Goal: Information Seeking & Learning: Learn about a topic

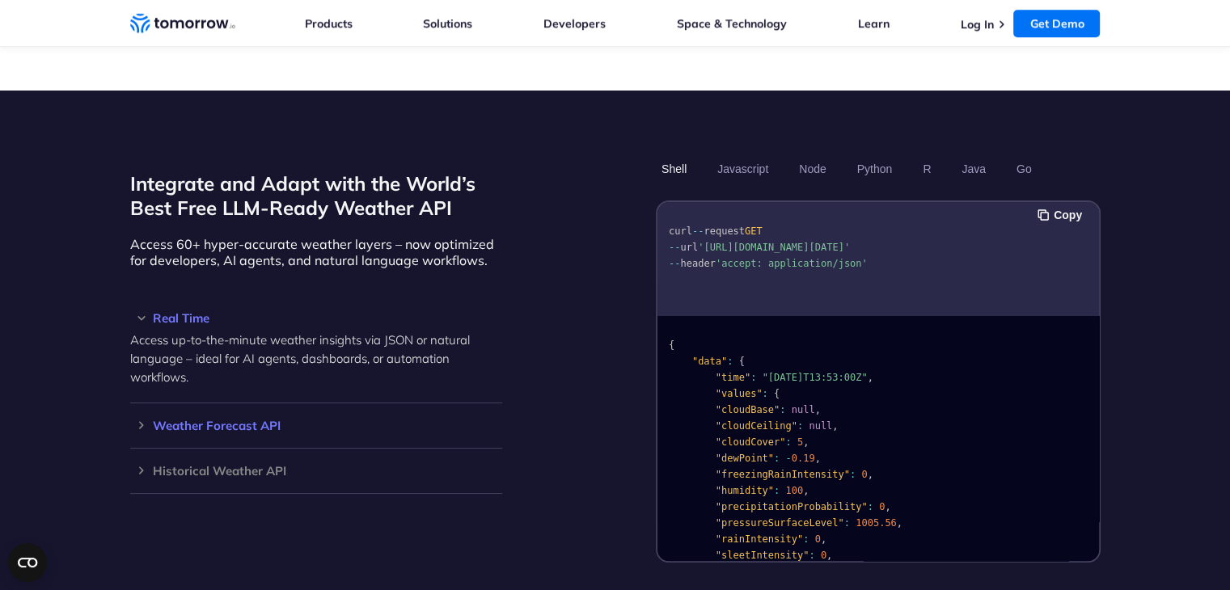
click at [226, 420] on h3 "Weather Forecast API" at bounding box center [316, 426] width 372 height 12
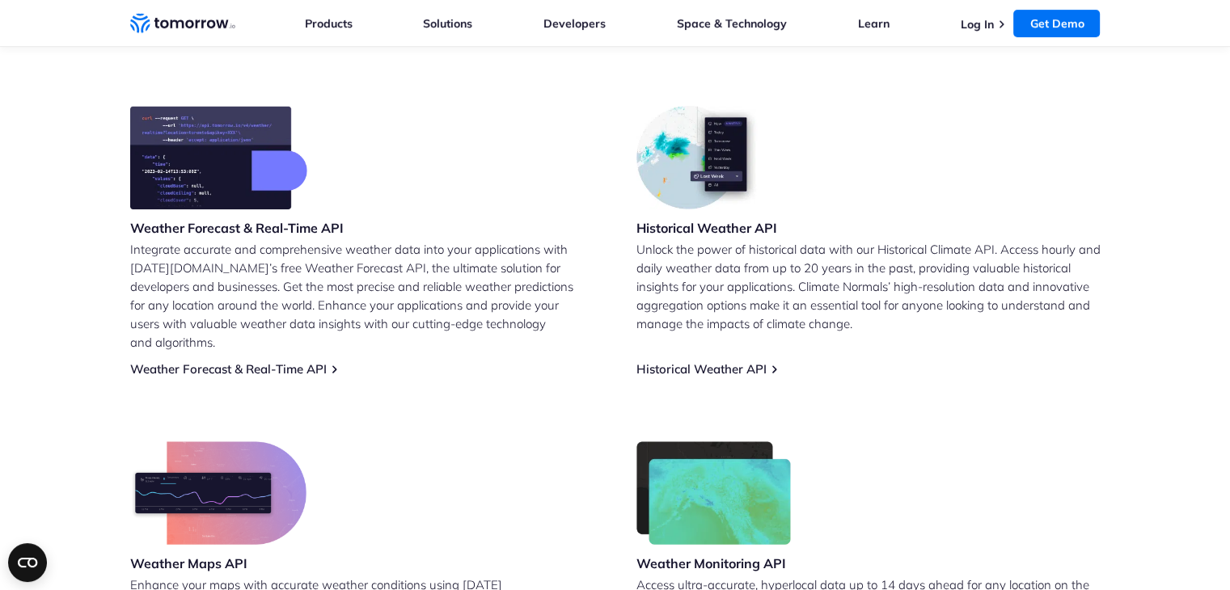
scroll to position [634, 0]
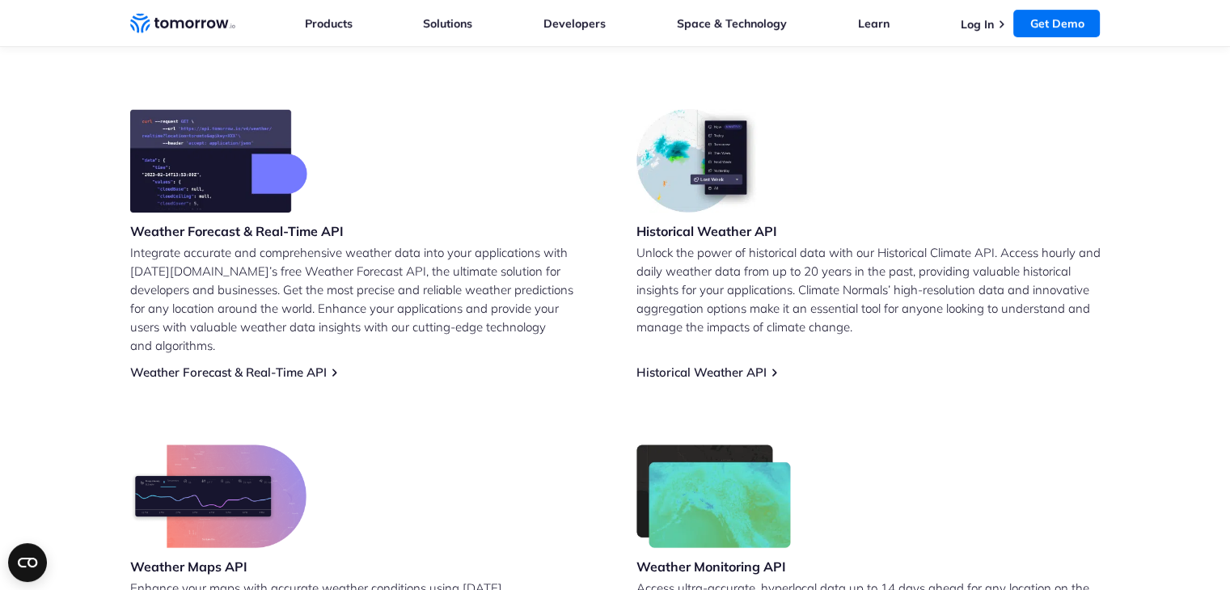
click at [278, 231] on h3 "Weather Forecast & Real-Time API" at bounding box center [237, 231] width 214 height 18
click at [291, 365] on link "Weather Forecast & Real-Time API" at bounding box center [228, 372] width 197 height 15
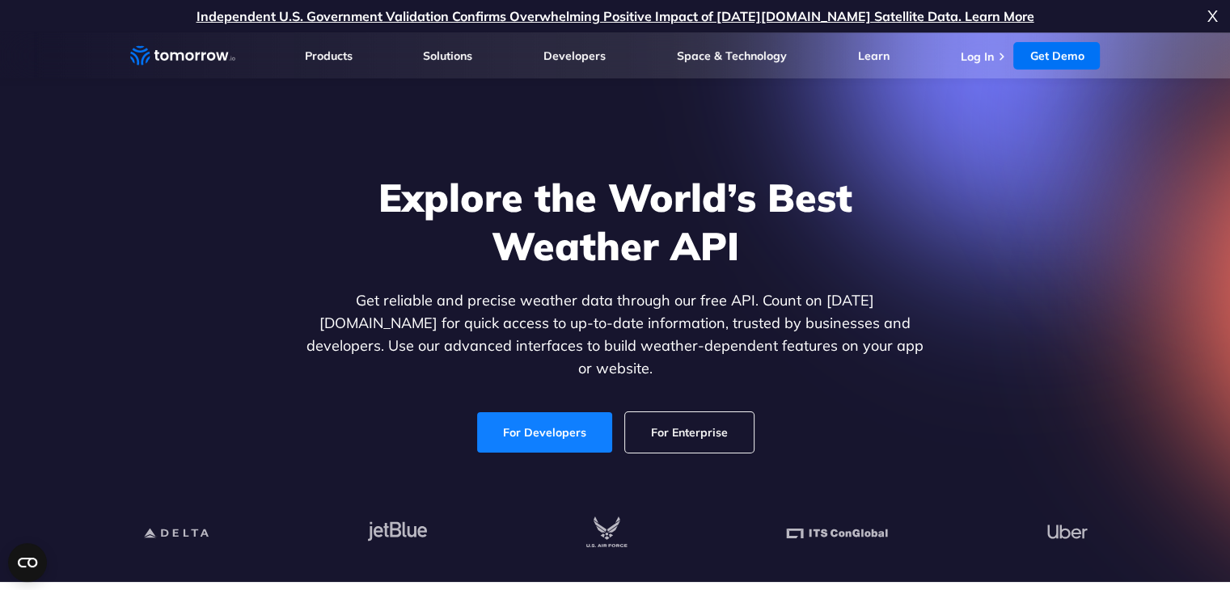
click at [571, 420] on link "For Developers" at bounding box center [544, 433] width 135 height 40
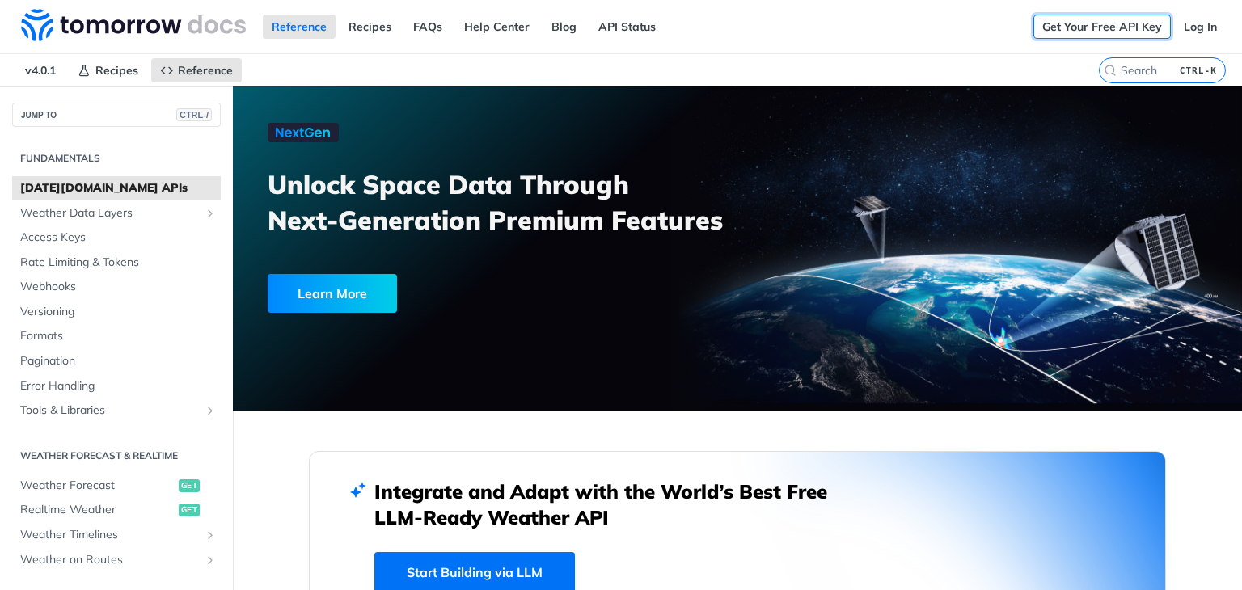
click at [1071, 20] on link "Get Your Free API Key" at bounding box center [1103, 27] width 138 height 24
click at [1073, 22] on link "Get Your Free API Key" at bounding box center [1103, 27] width 138 height 24
click at [137, 205] on span "Weather Data Layers" at bounding box center [110, 213] width 180 height 16
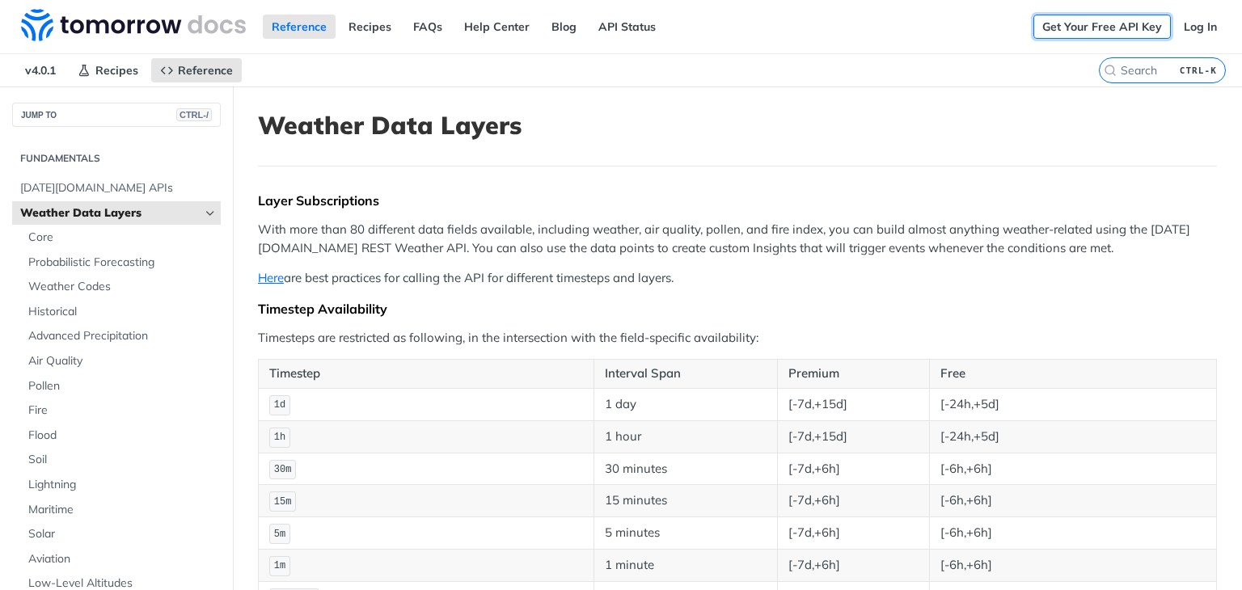
click at [1103, 31] on link "Get Your Free API Key" at bounding box center [1103, 27] width 138 height 24
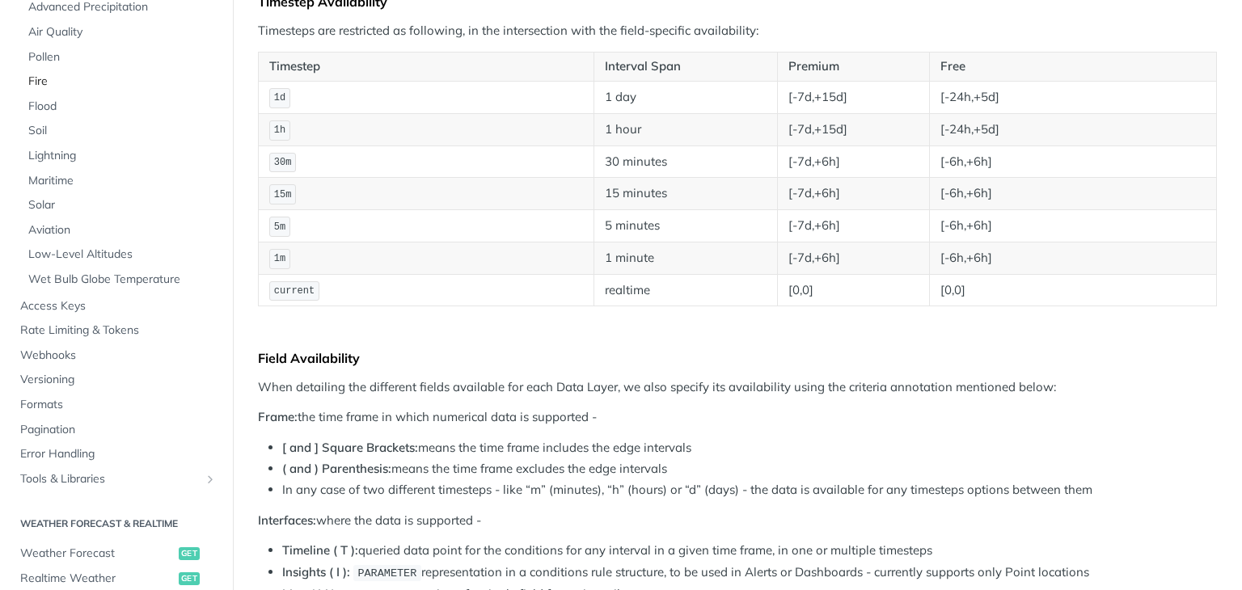
scroll to position [243, 0]
click at [65, 307] on span "Access Keys" at bounding box center [118, 306] width 197 height 16
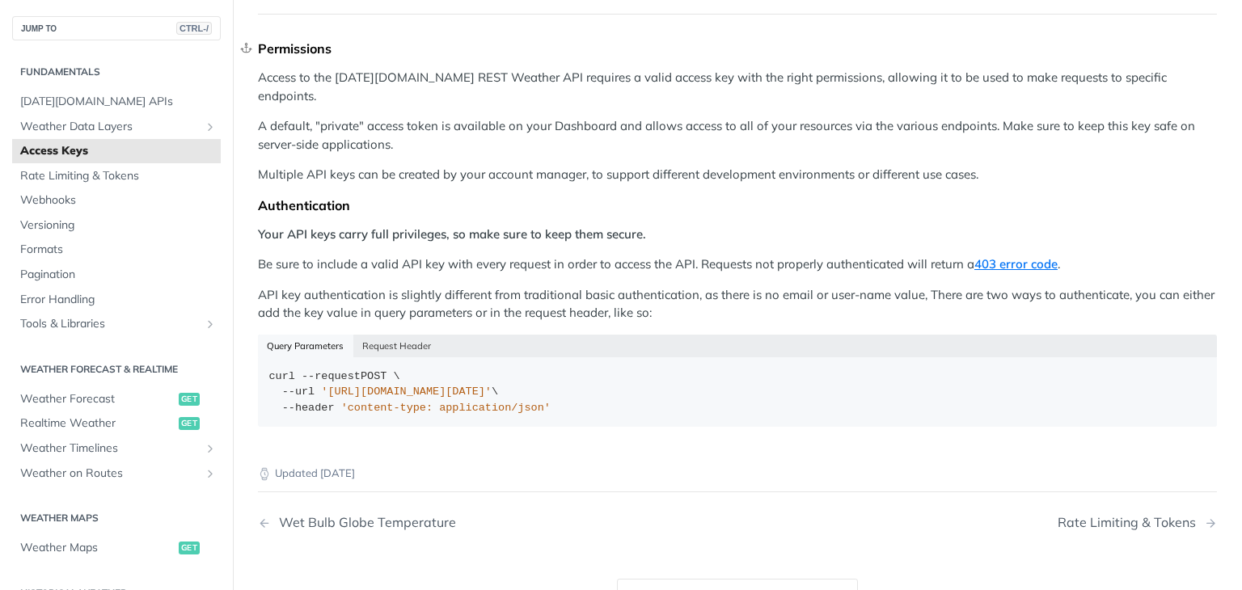
scroll to position [151, 0]
